Goal: Information Seeking & Learning: Understand process/instructions

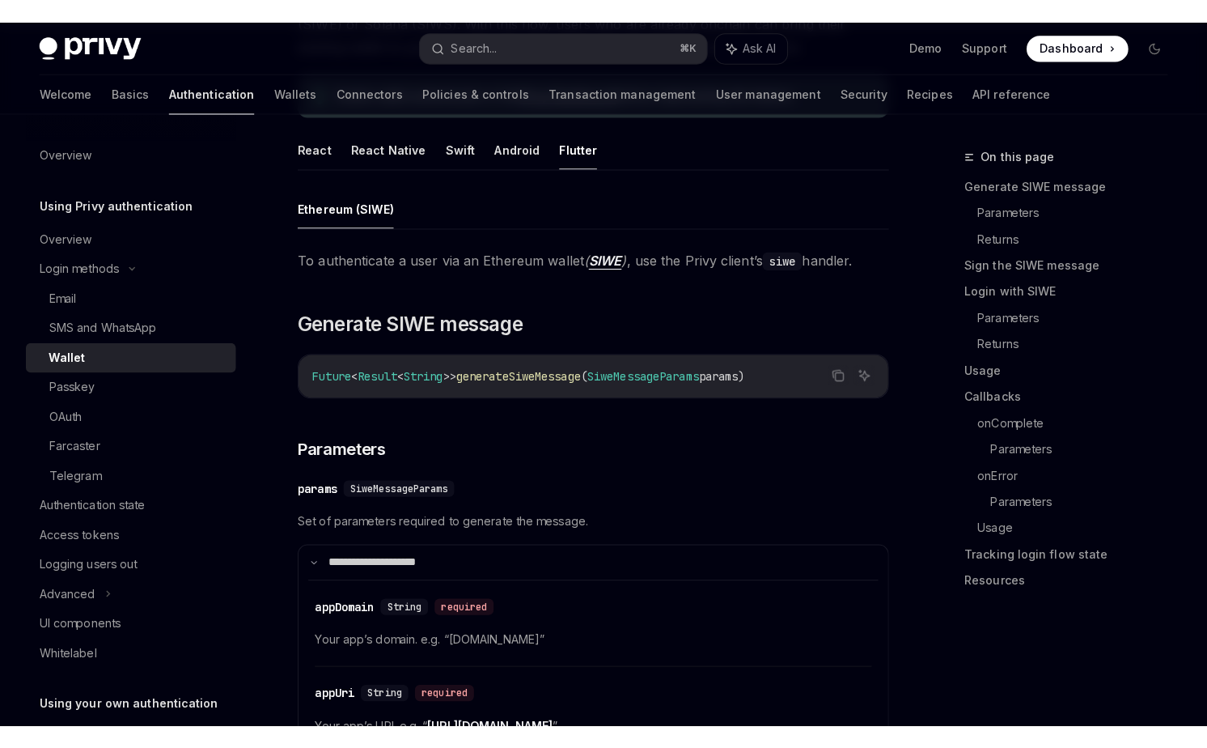
scroll to position [236, 0]
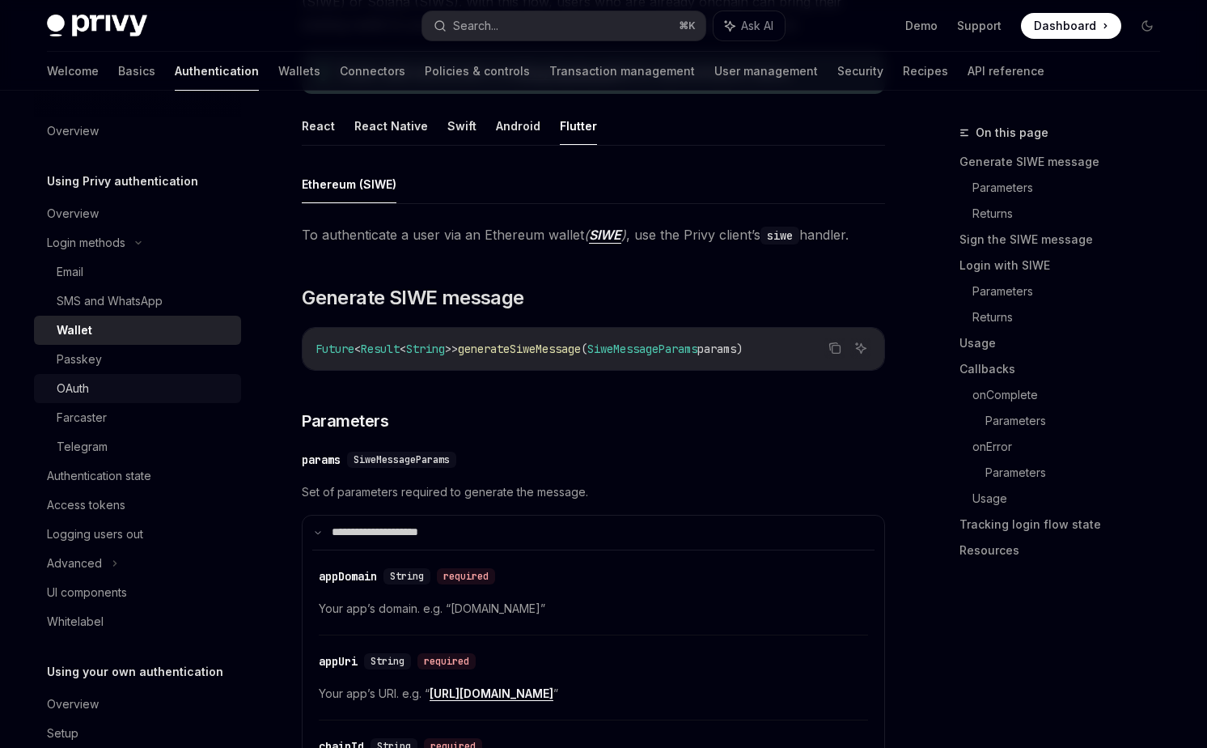
click at [102, 388] on div "OAuth" at bounding box center [144, 388] width 175 height 19
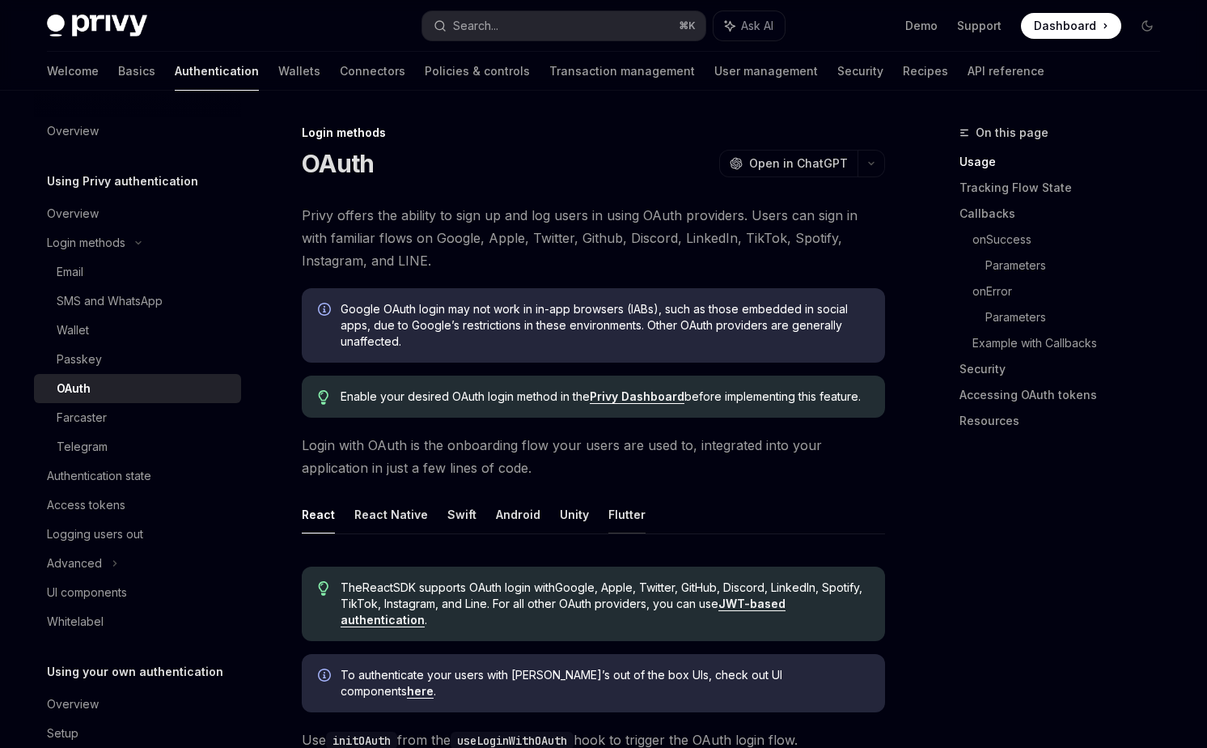
click at [609, 509] on button "Flutter" at bounding box center [627, 514] width 37 height 38
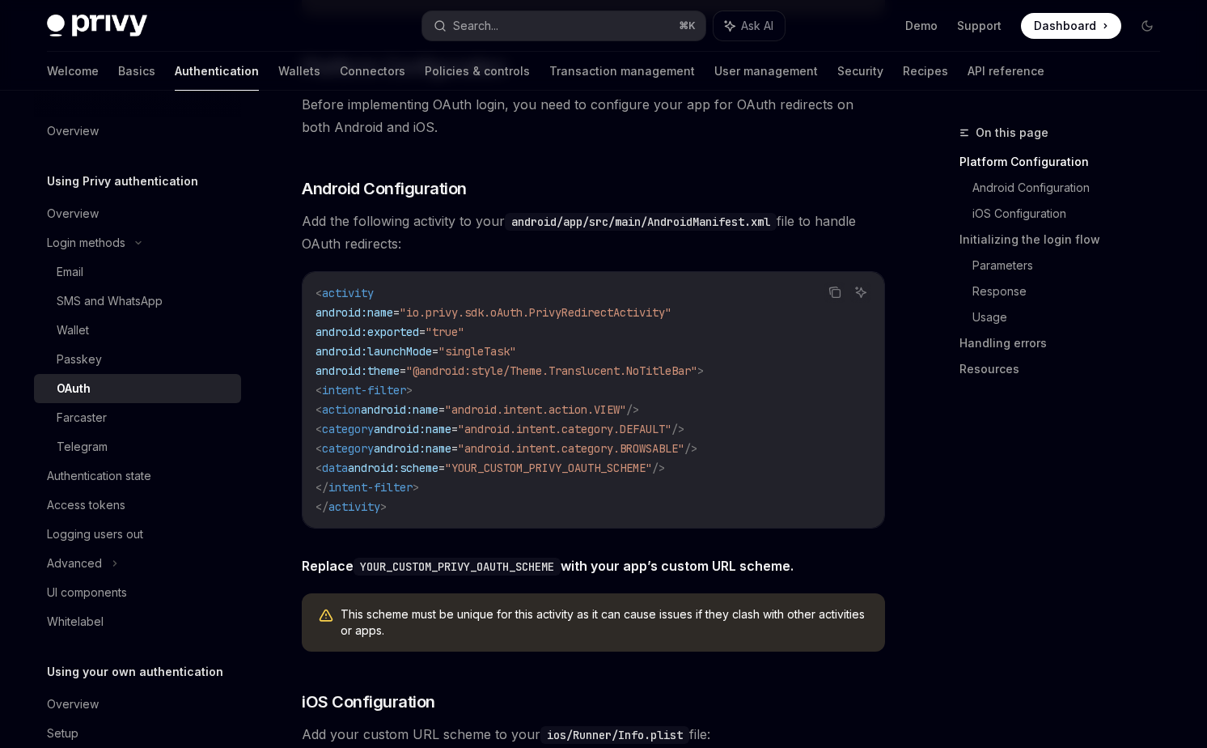
scroll to position [772, 0]
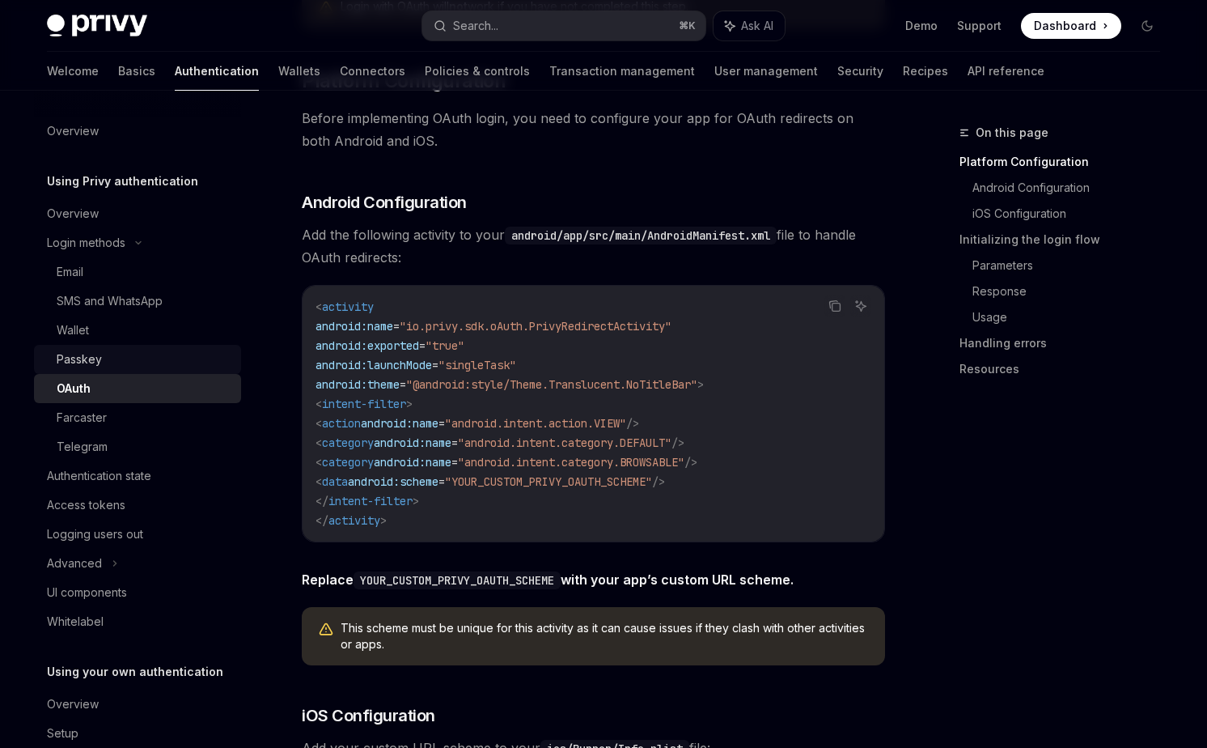
click at [104, 354] on div "Passkey" at bounding box center [144, 359] width 175 height 19
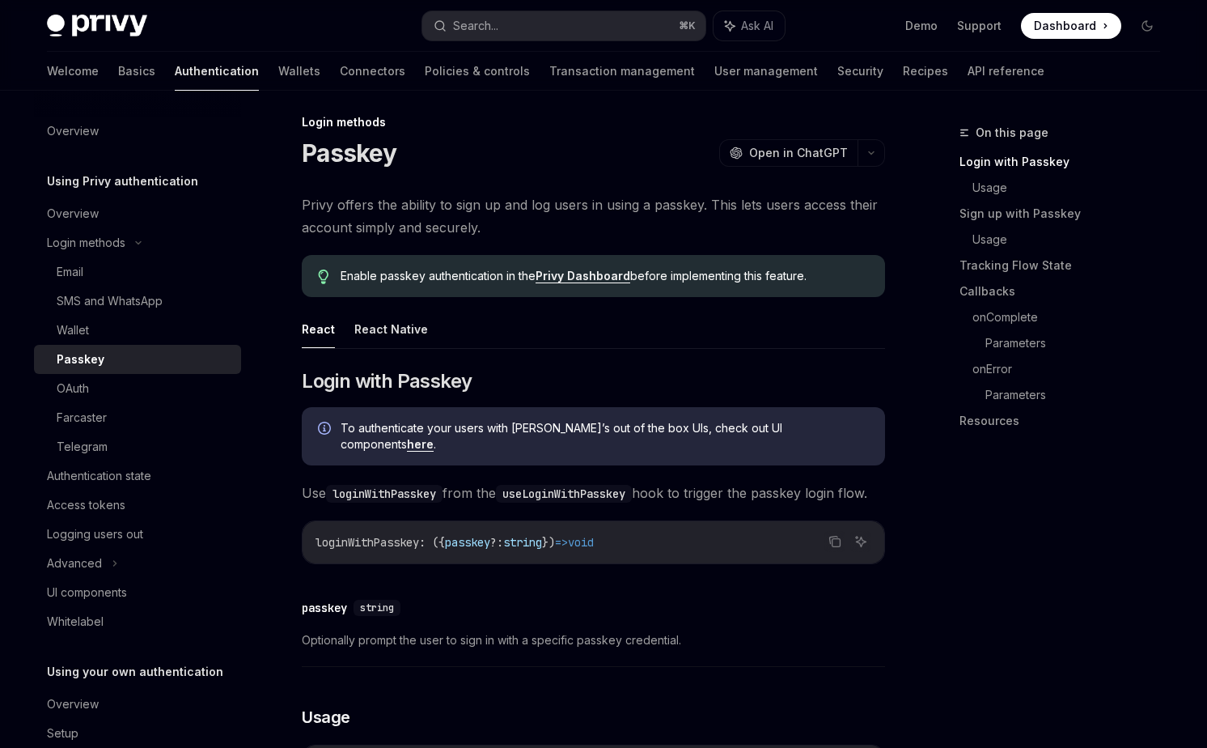
scroll to position [11, 0]
click at [399, 330] on button "React Native" at bounding box center [391, 328] width 74 height 38
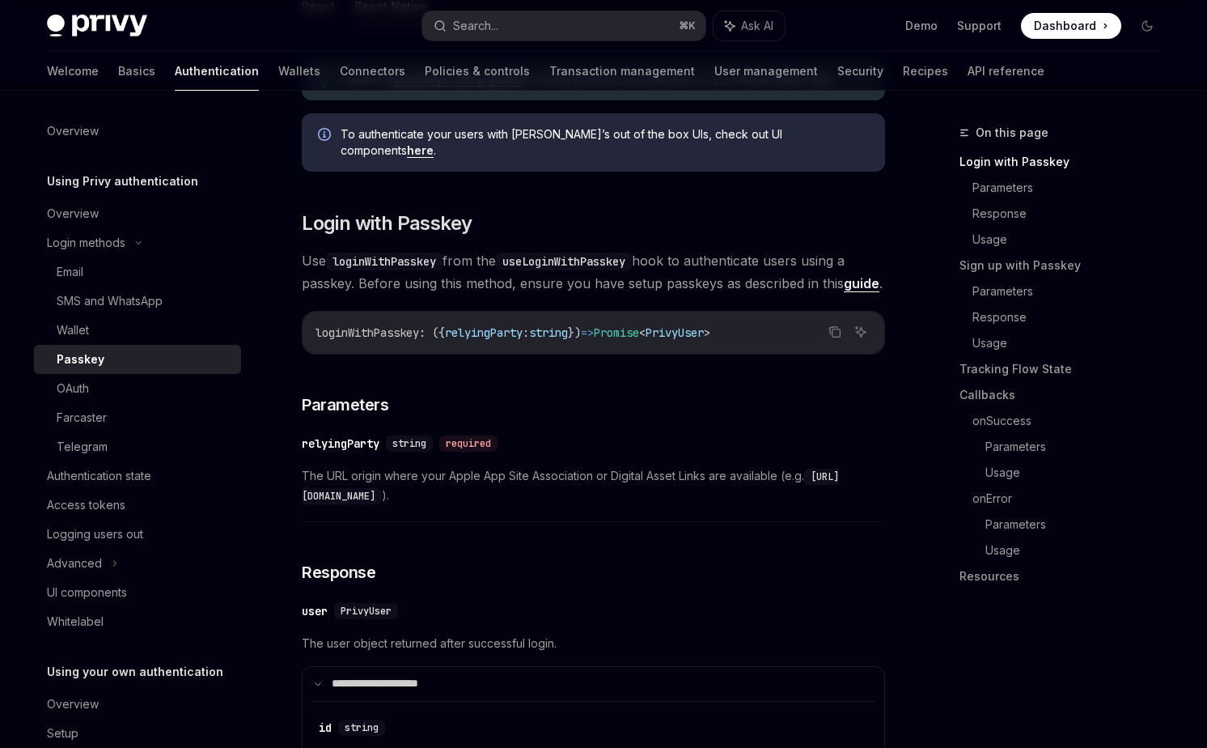
scroll to position [332, 0]
click at [119, 416] on div "Farcaster" at bounding box center [144, 417] width 175 height 19
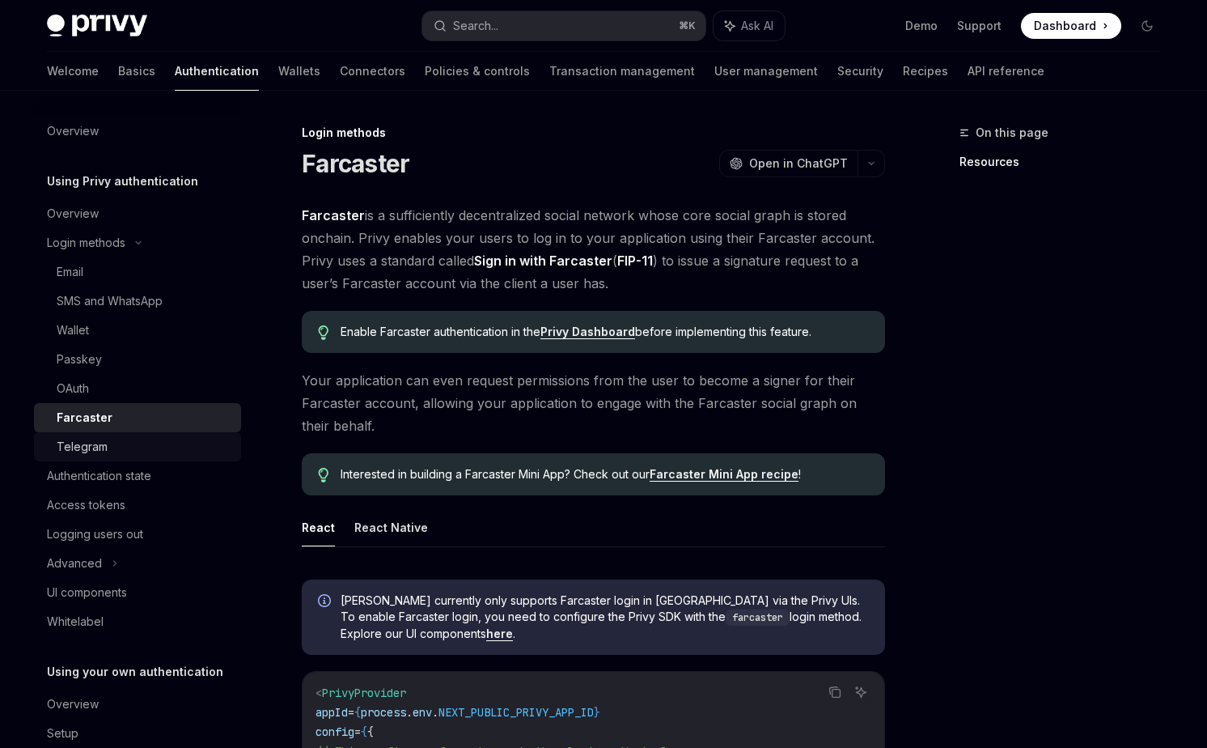
click at [119, 445] on div "Telegram" at bounding box center [144, 446] width 175 height 19
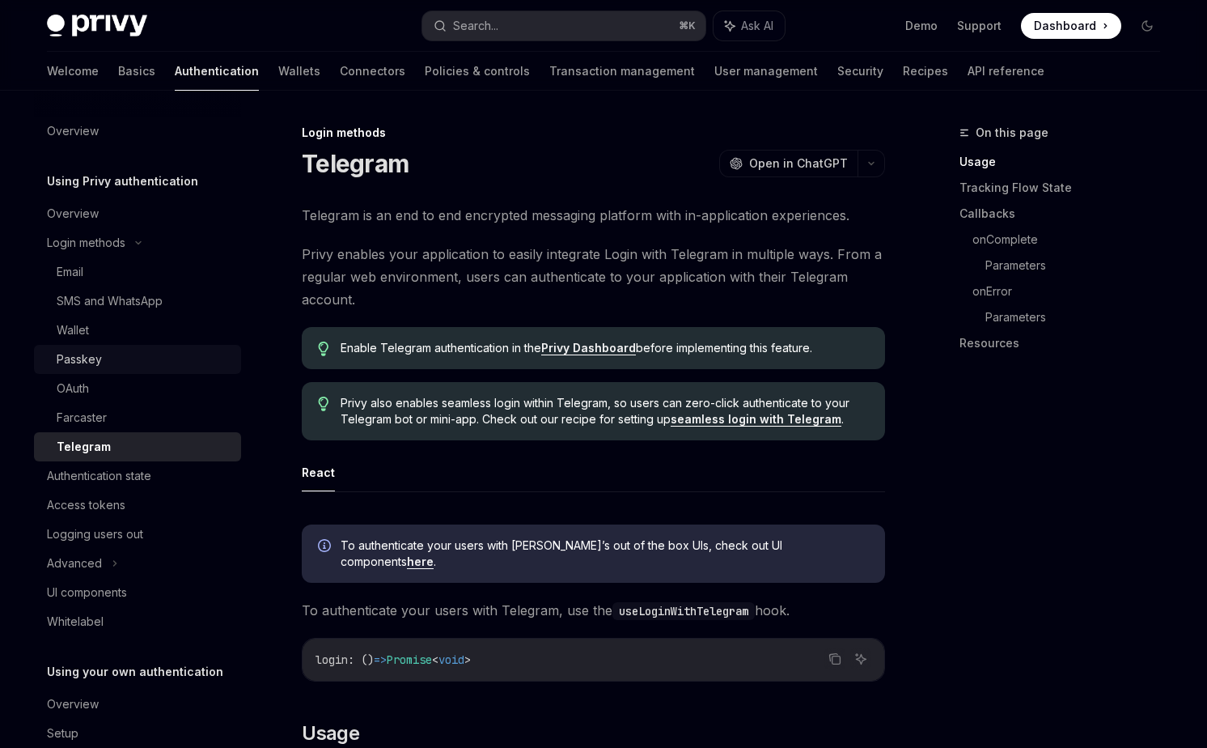
click at [132, 363] on div "Passkey" at bounding box center [144, 359] width 175 height 19
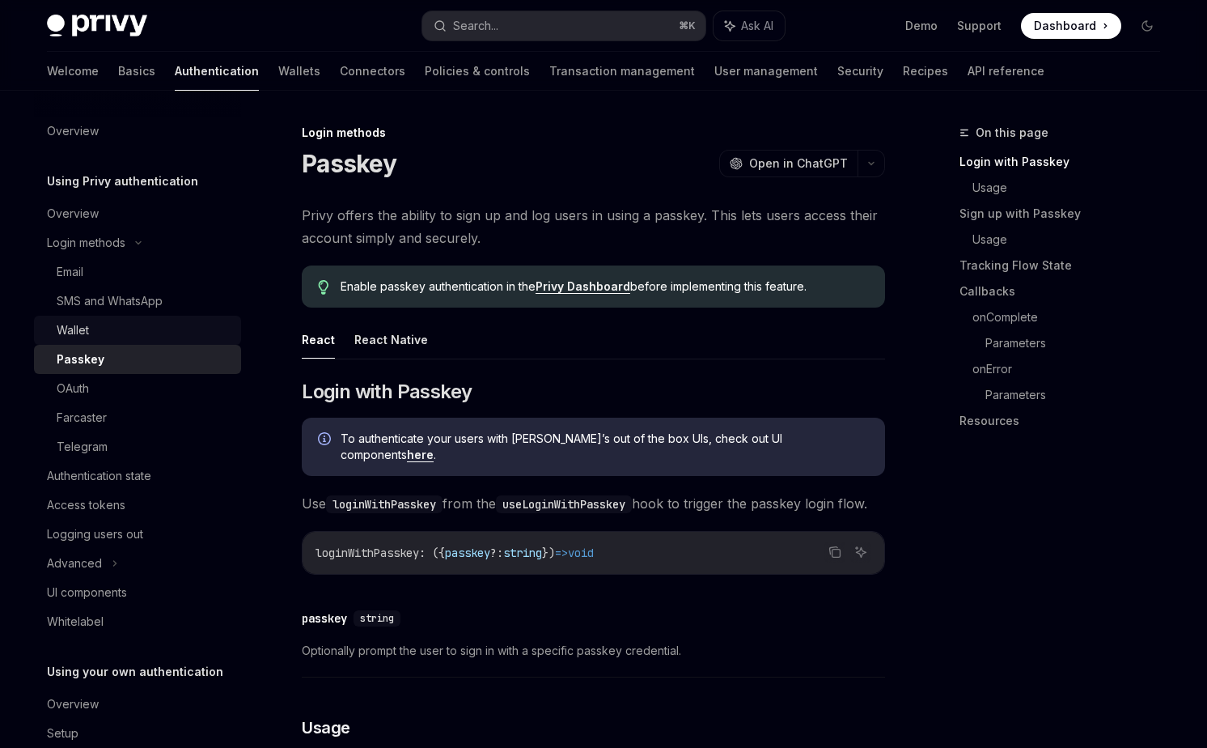
click at [127, 333] on div "Wallet" at bounding box center [144, 329] width 175 height 19
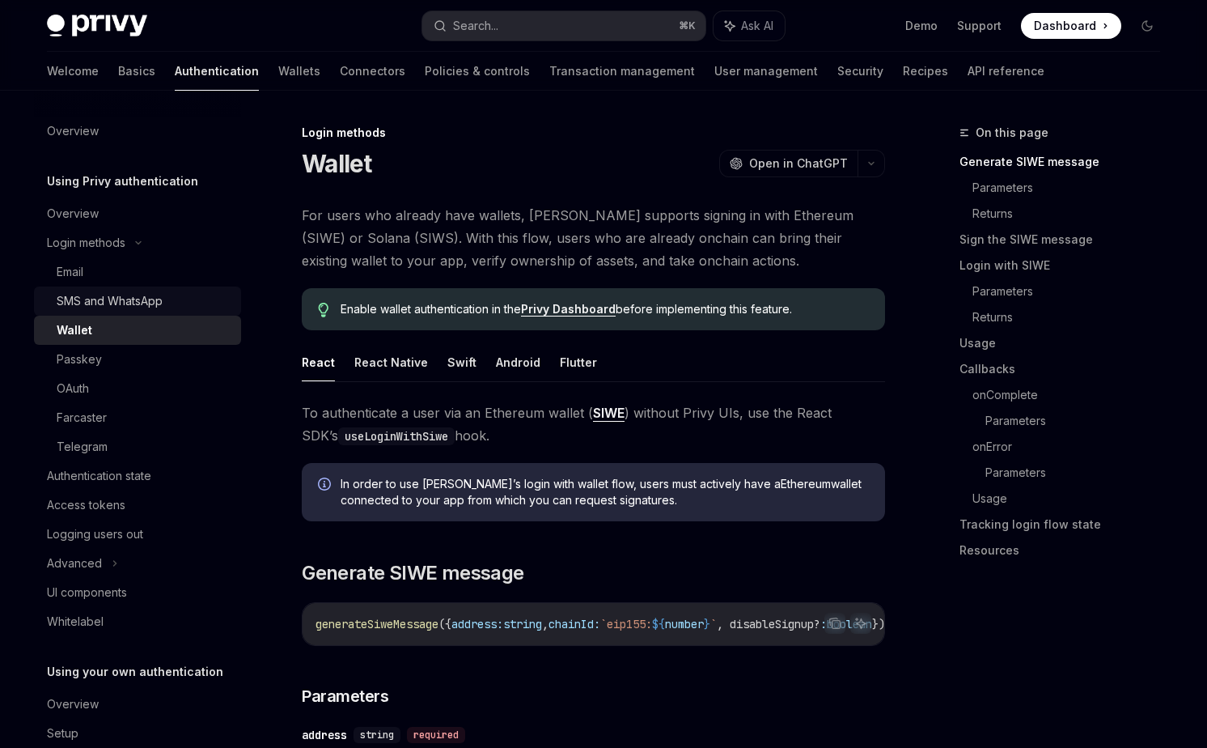
click at [119, 296] on div "SMS and WhatsApp" at bounding box center [110, 300] width 106 height 19
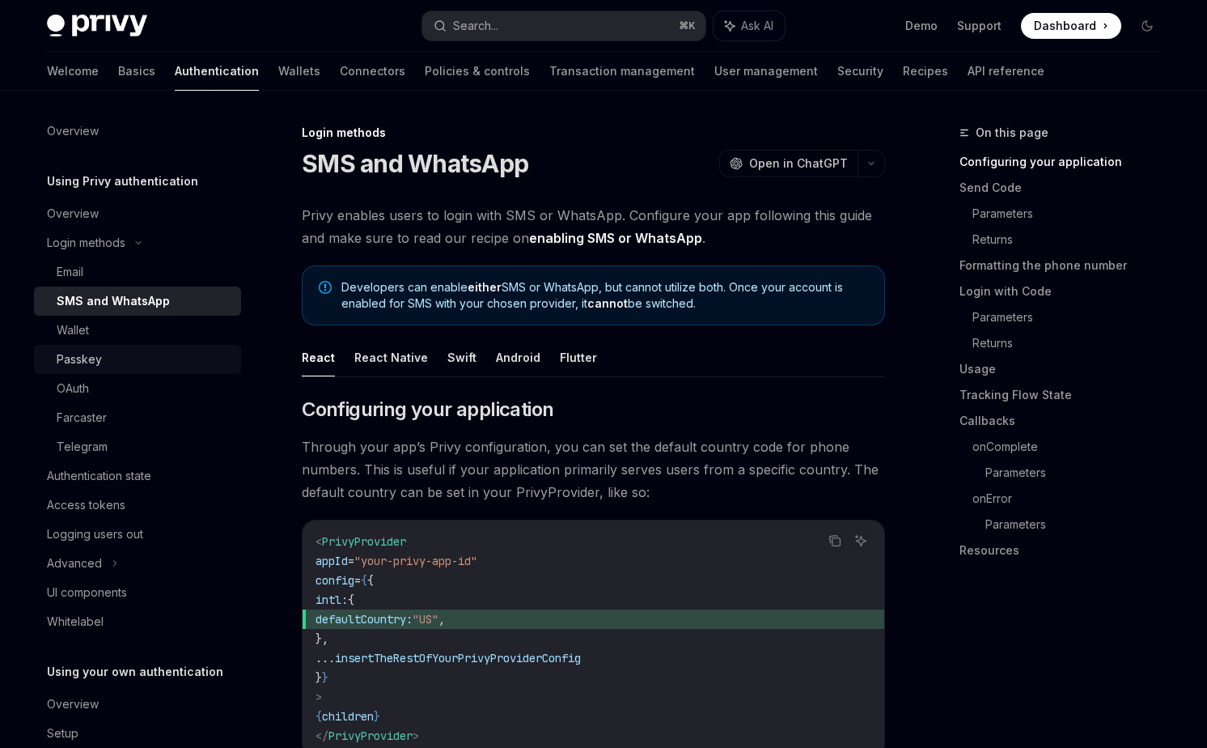
click at [116, 368] on div "Passkey" at bounding box center [144, 359] width 175 height 19
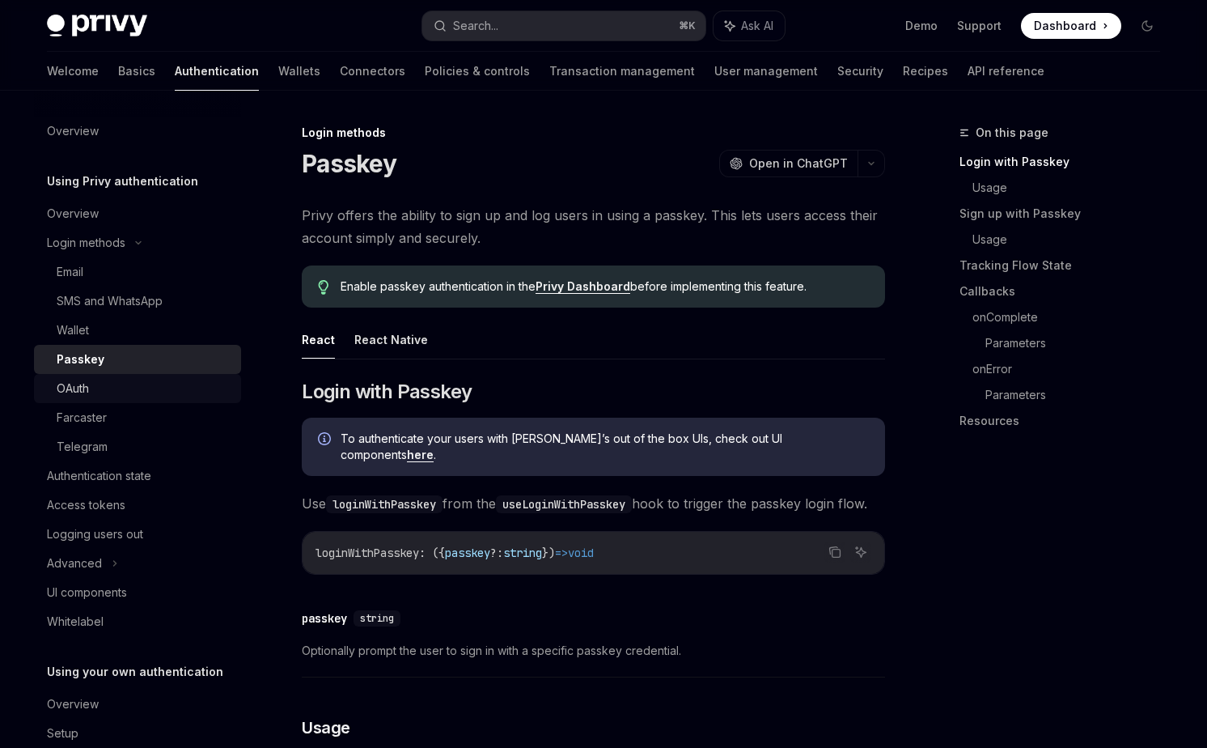
click at [112, 384] on div "OAuth" at bounding box center [144, 388] width 175 height 19
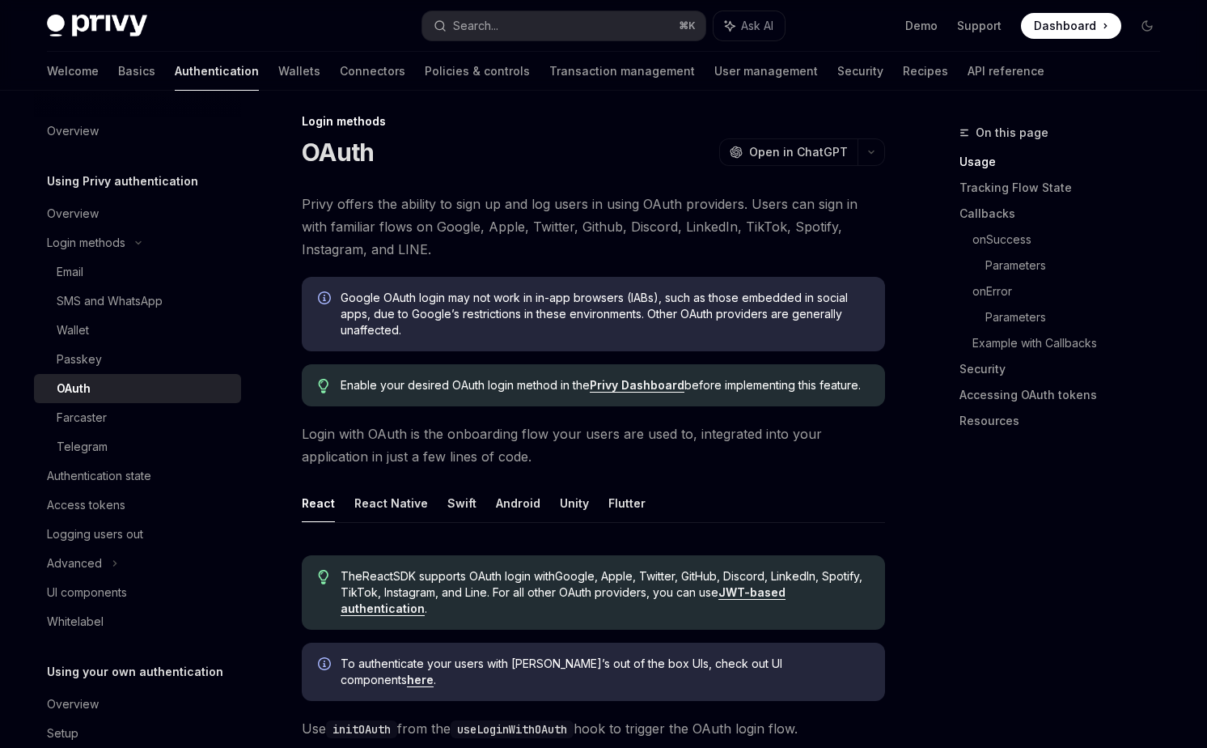
scroll to position [29, 0]
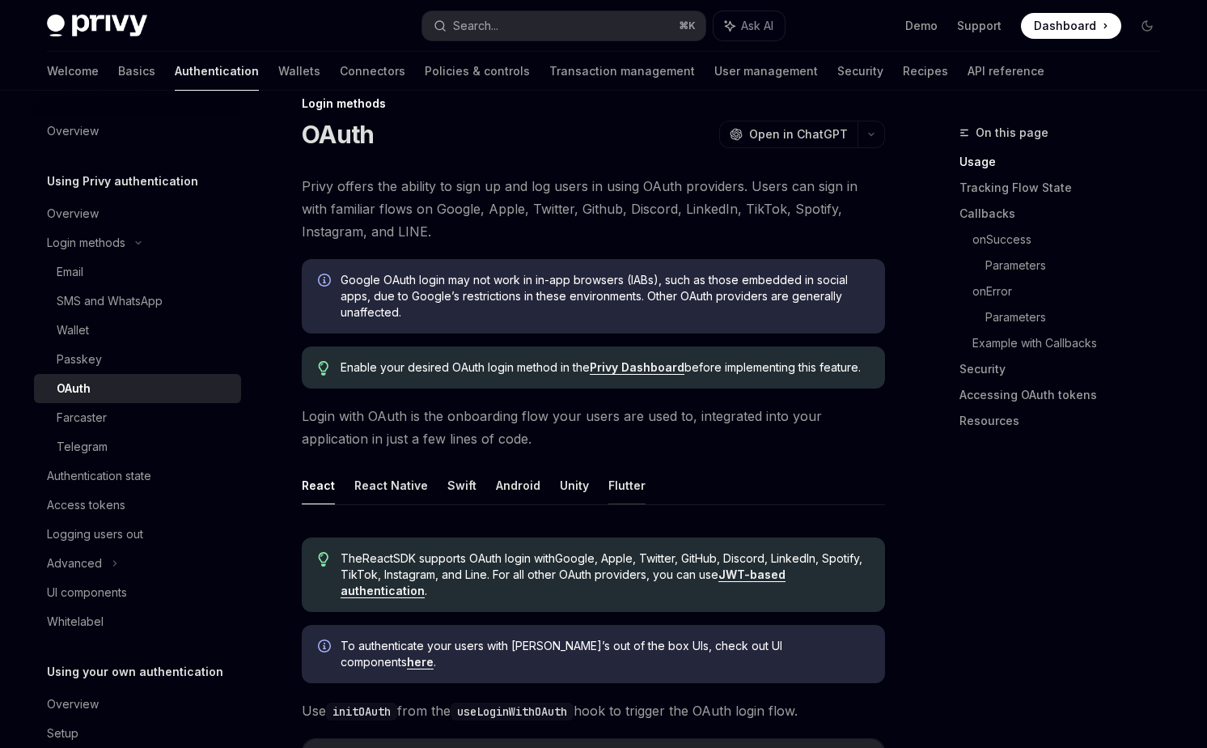
click at [616, 483] on button "Flutter" at bounding box center [627, 485] width 37 height 38
type textarea "*"
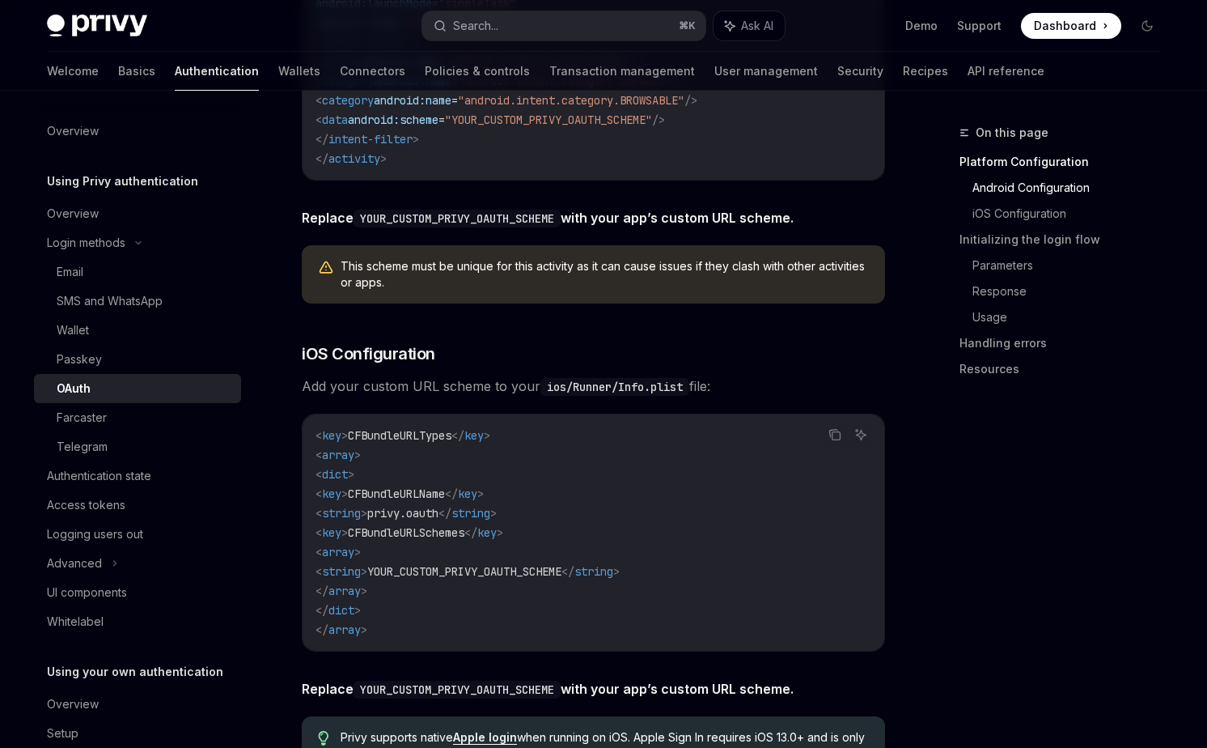
scroll to position [1131, 0]
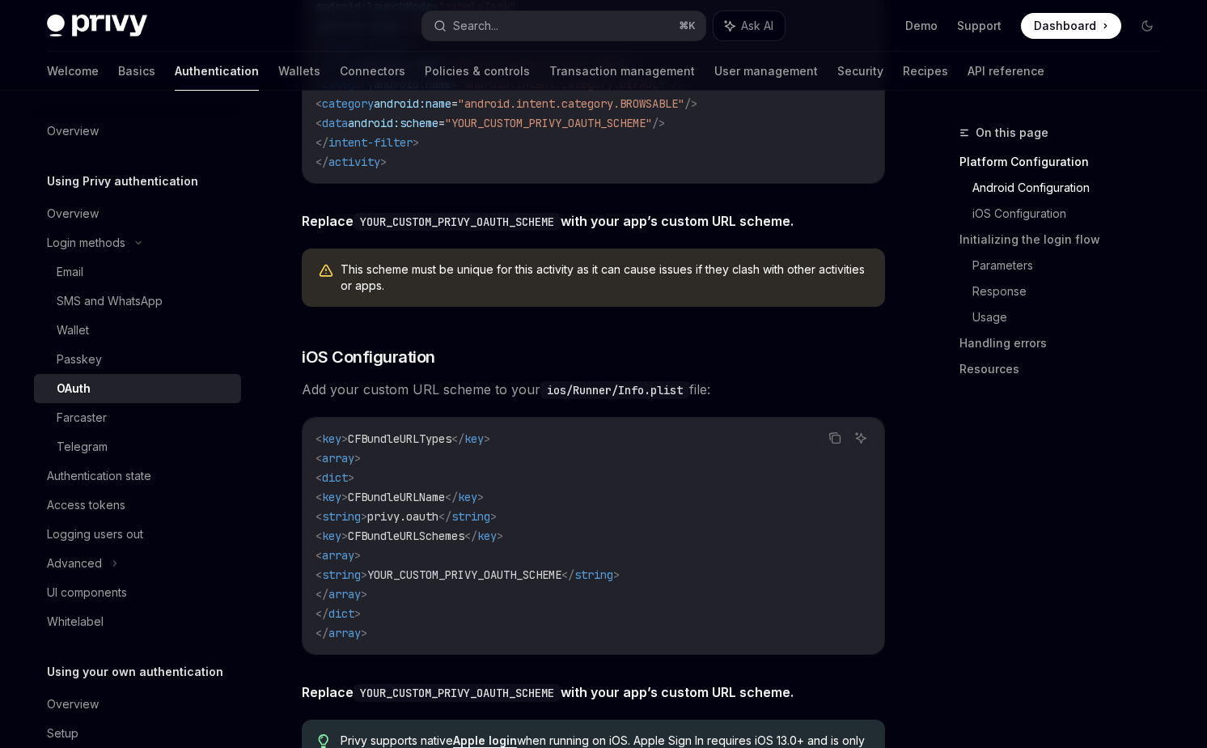
click at [431, 444] on span "CFBundleURLTypes" at bounding box center [400, 438] width 104 height 15
copy span "CFBundleURLTypes"
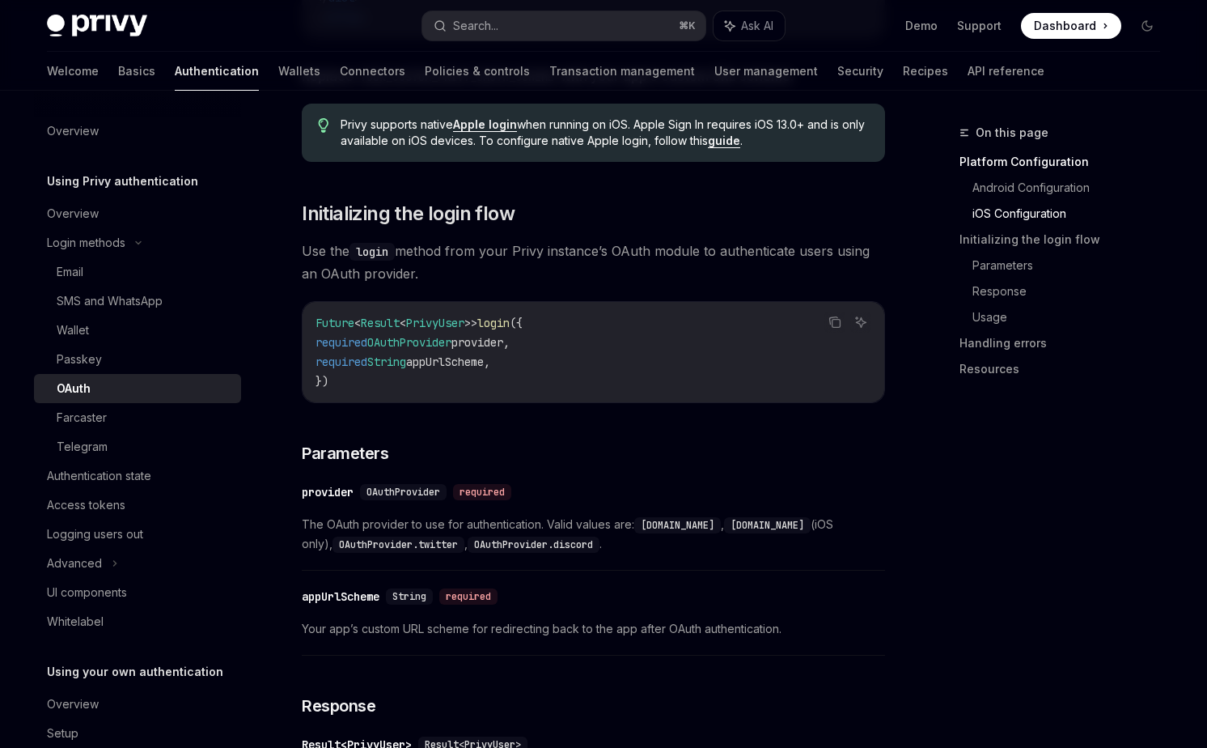
scroll to position [1747, 0]
click at [420, 343] on span "OAuthProvider" at bounding box center [409, 341] width 84 height 15
copy span "OAuthProvider"
